Goal: Navigation & Orientation: Find specific page/section

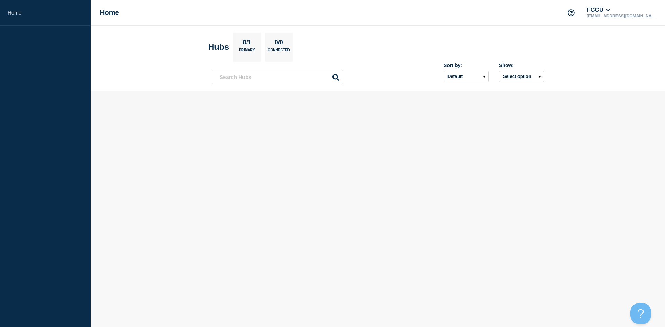
click at [147, 60] on header "Hubs 0/1 Primary 0/0 Connected Sort by: Default Last added Last updated Most ac…" at bounding box center [378, 59] width 574 height 66
click at [39, 48] on aside "Home" at bounding box center [45, 163] width 91 height 327
click at [47, 17] on link "Home" at bounding box center [45, 13] width 91 height 26
click at [510, 118] on button "See overview" at bounding box center [502, 117] width 37 height 14
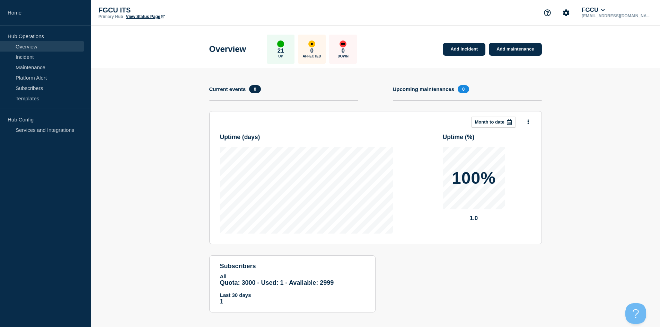
click at [291, 50] on div "21 Up" at bounding box center [281, 49] width 28 height 29
click at [282, 51] on div "21 Up" at bounding box center [281, 49] width 28 height 29
click at [138, 16] on link "View Status Page" at bounding box center [145, 16] width 38 height 5
click at [42, 97] on link "Templates" at bounding box center [42, 98] width 84 height 10
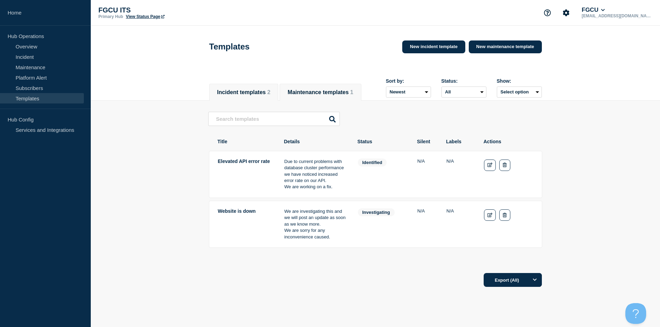
click at [349, 89] on button "Maintenance templates 1" at bounding box center [319, 92] width 65 height 6
